Goal: Transaction & Acquisition: Purchase product/service

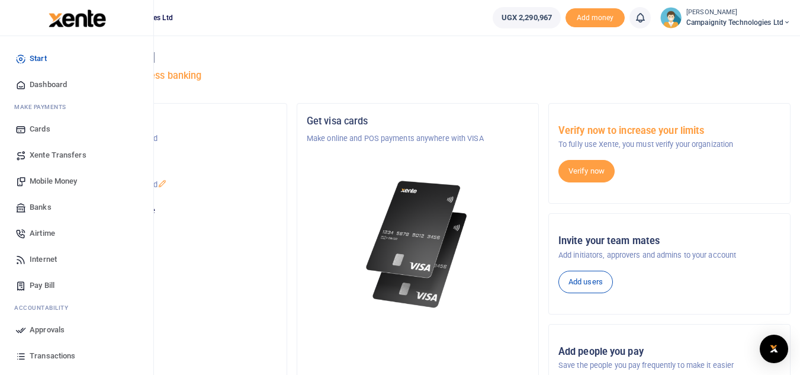
click at [37, 233] on span "Airtime" at bounding box center [42, 233] width 25 height 12
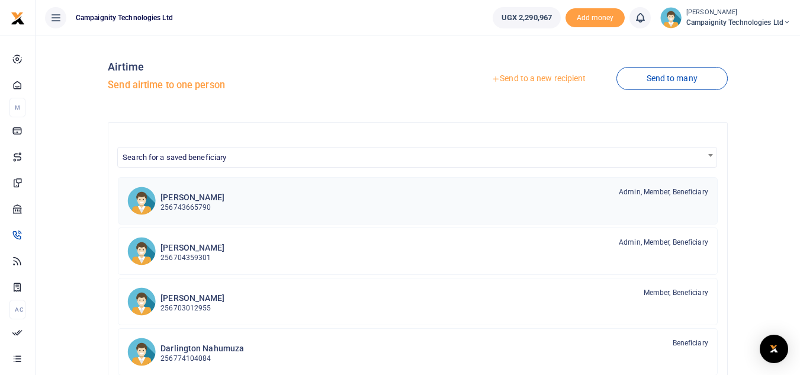
click at [191, 220] on link "Simon Nakibinge 256743665790 Admin, Member, Beneficiary" at bounding box center [418, 200] width 600 height 47
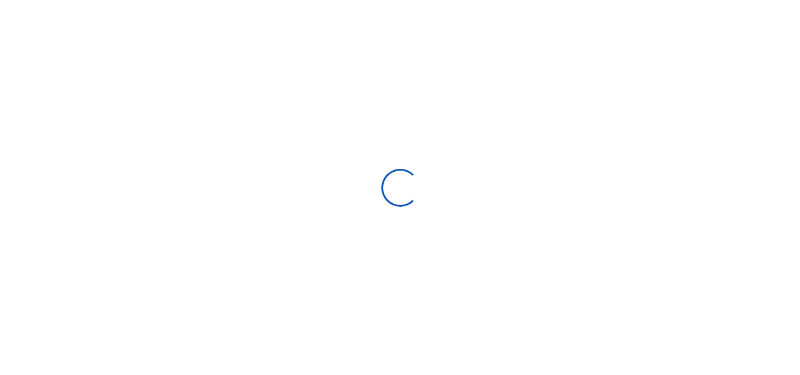
select select
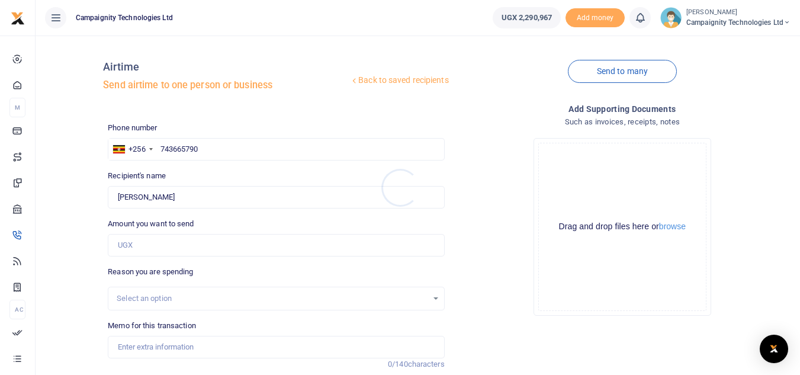
click at [172, 252] on div at bounding box center [400, 187] width 800 height 375
click at [166, 250] on input "Amount you want to send" at bounding box center [276, 245] width 336 height 22
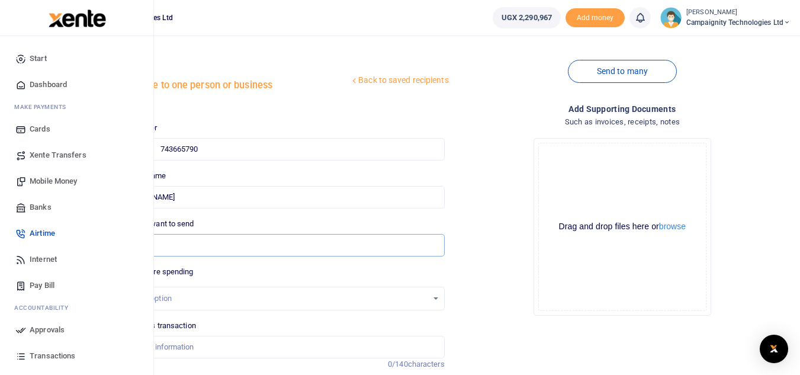
type input "30,000"
click at [55, 176] on span "Mobile Money" at bounding box center [53, 181] width 47 height 12
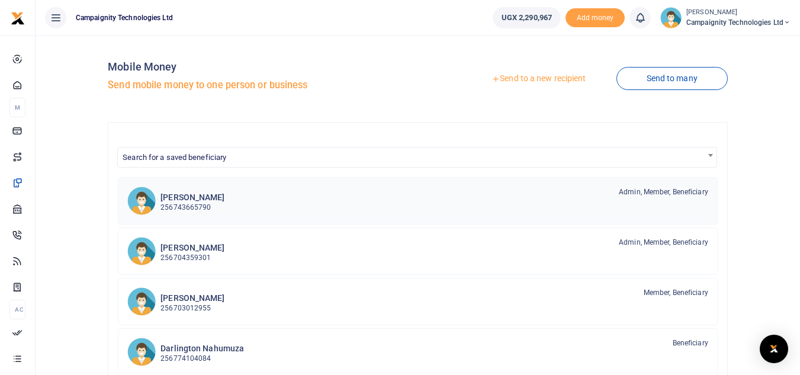
click at [227, 191] on div "Simon Nakibinge 256743665790 Admin, Member, Beneficiary" at bounding box center [433, 199] width 547 height 27
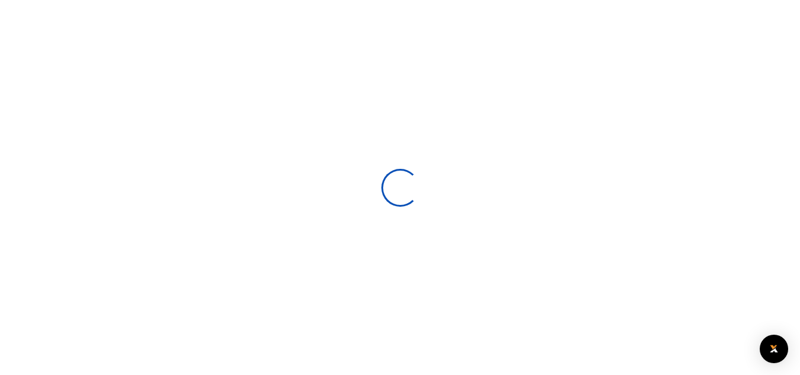
select select
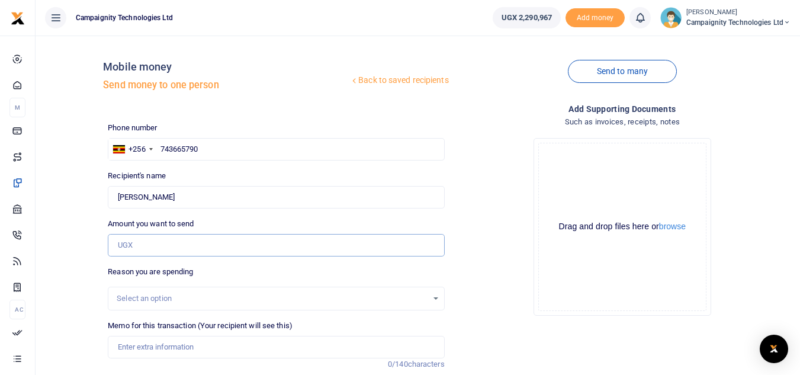
click at [202, 243] on input "Amount you want to send" at bounding box center [276, 245] width 336 height 22
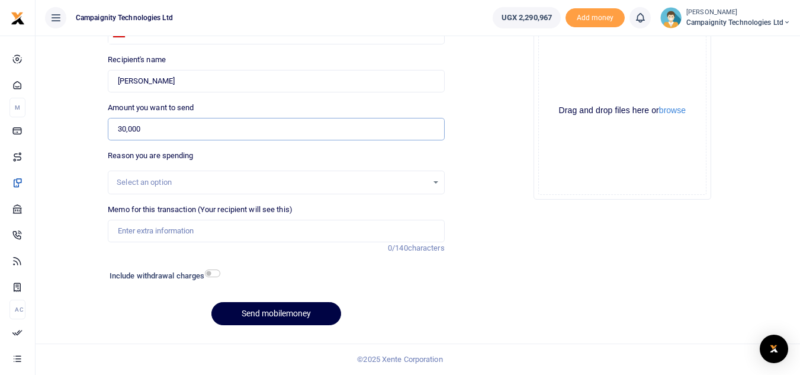
type input "30,000"
click at [246, 230] on input "Memo for this transaction (Your recipient will see this)" at bounding box center [276, 231] width 336 height 22
click at [141, 227] on input "Refund for international airtime" at bounding box center [276, 231] width 336 height 22
click at [189, 229] on input "Refund to Simon for international airtime" at bounding box center [276, 231] width 336 height 22
click at [326, 227] on input "Refund to Simon for purchase of international airtime" at bounding box center [276, 231] width 336 height 22
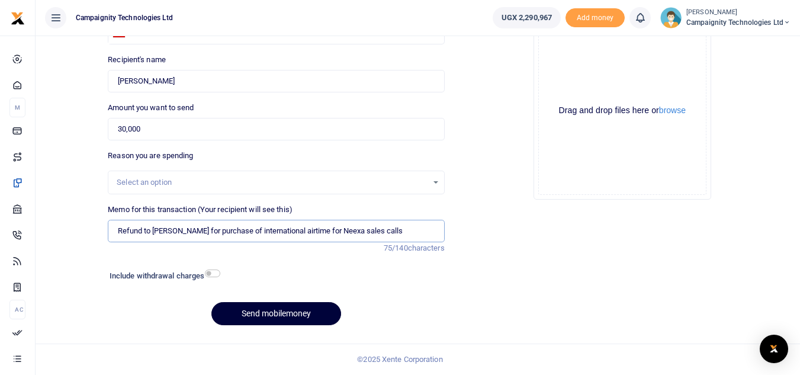
type input "Refund to [PERSON_NAME] for purchase of international airtime for Neexa sales c…"
click at [276, 315] on button "Send mobilemoney" at bounding box center [276, 313] width 130 height 23
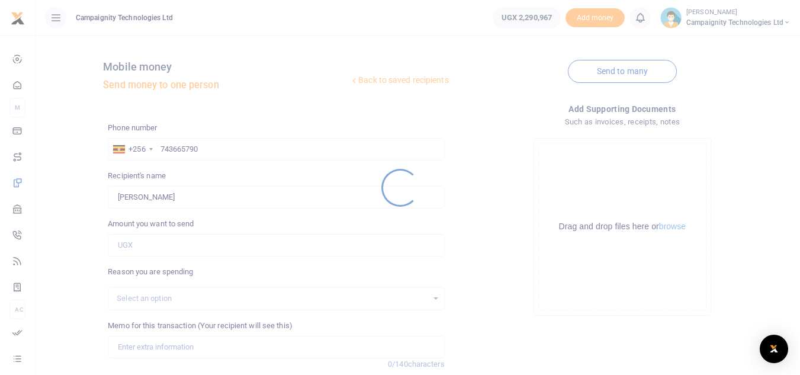
scroll to position [116, 0]
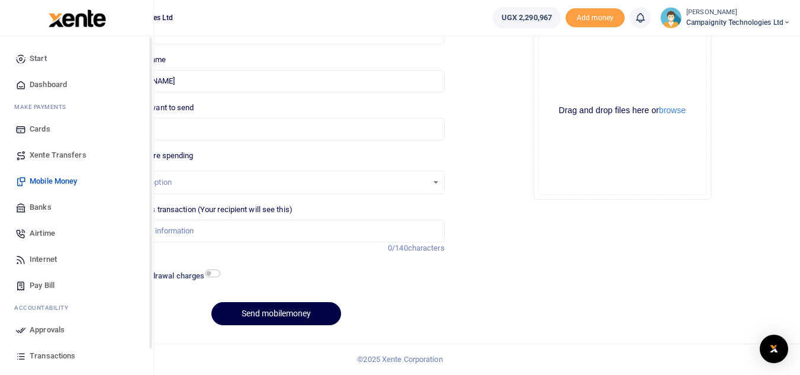
click at [43, 324] on span "Approvals" at bounding box center [47, 330] width 35 height 12
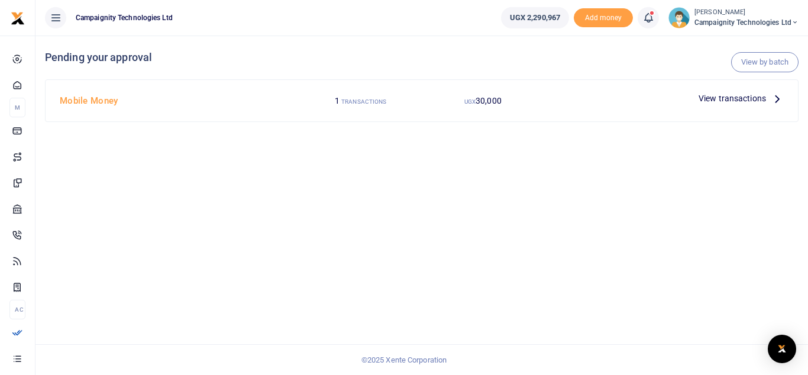
click at [756, 107] on div "View transactions" at bounding box center [741, 98] width 95 height 18
click at [750, 102] on span "View transactions" at bounding box center [732, 98] width 67 height 13
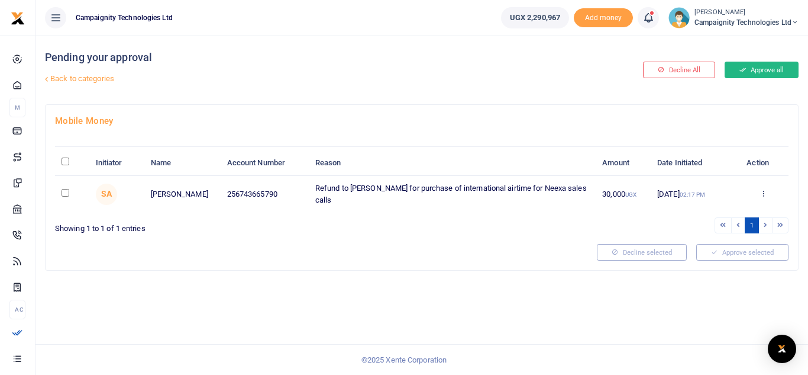
click at [761, 78] on button "Approve all" at bounding box center [762, 70] width 74 height 17
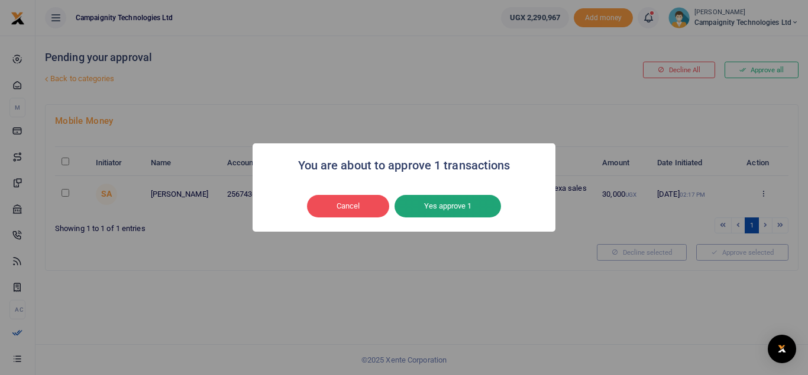
click at [493, 198] on button "Yes approve 1" at bounding box center [448, 206] width 107 height 22
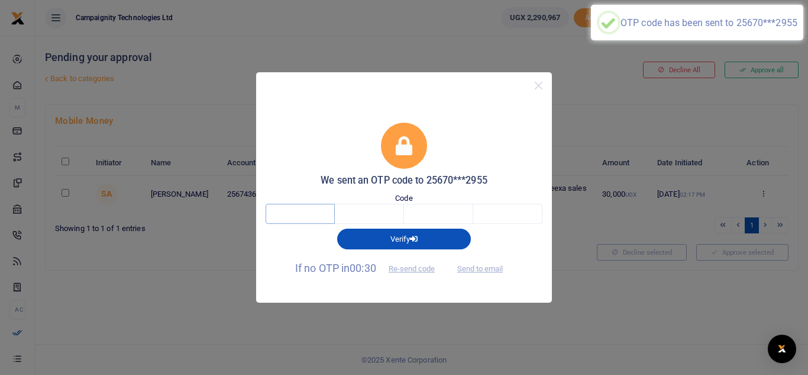
click at [317, 215] on input "text" at bounding box center [300, 214] width 69 height 20
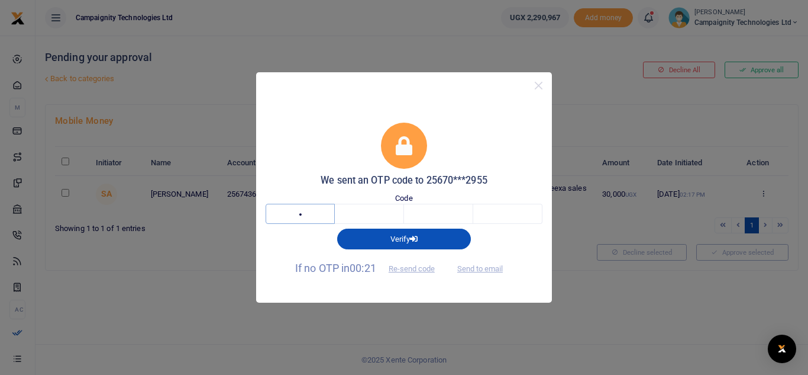
type input "7"
type input "4"
type input "9"
